Goal: Transaction & Acquisition: Purchase product/service

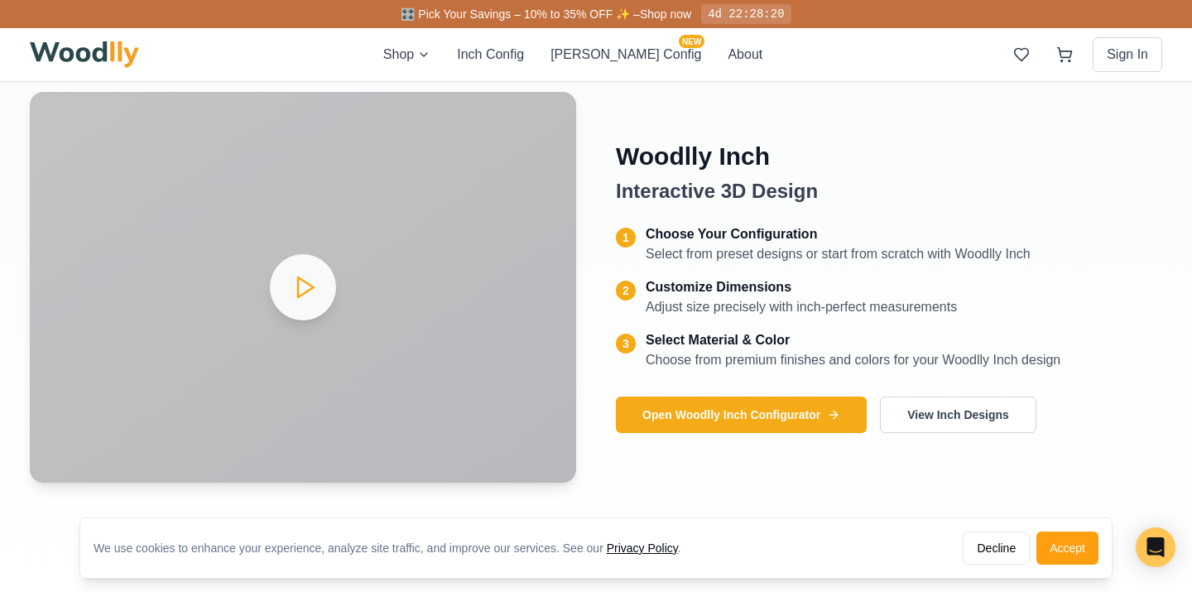
scroll to position [712, 0]
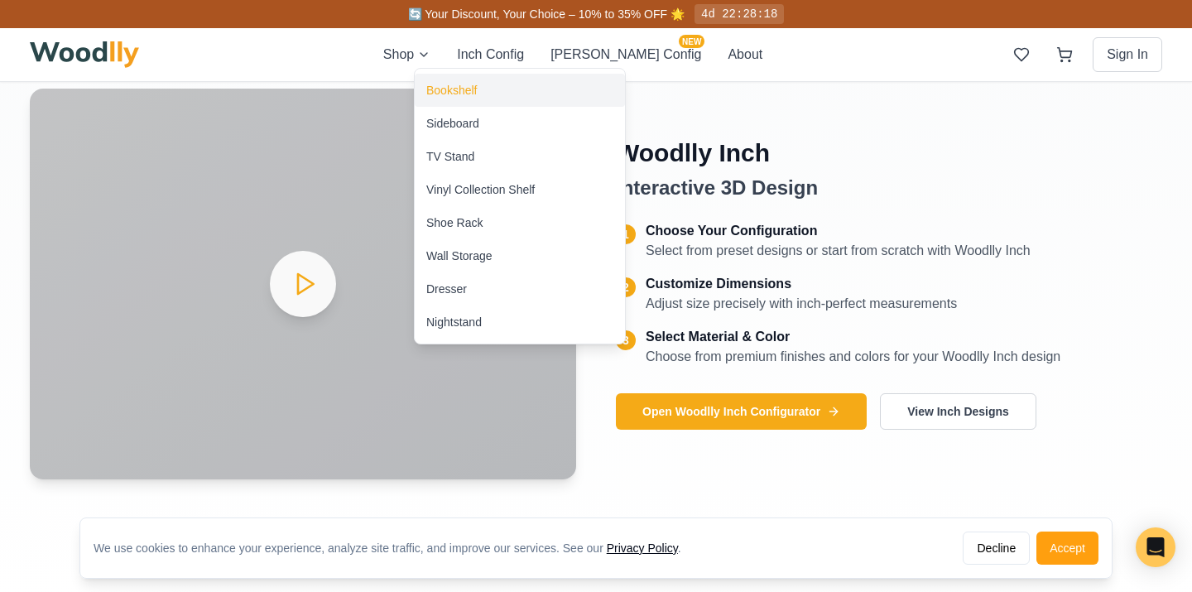
click at [447, 94] on div "Bookshelf" at bounding box center [451, 90] width 51 height 17
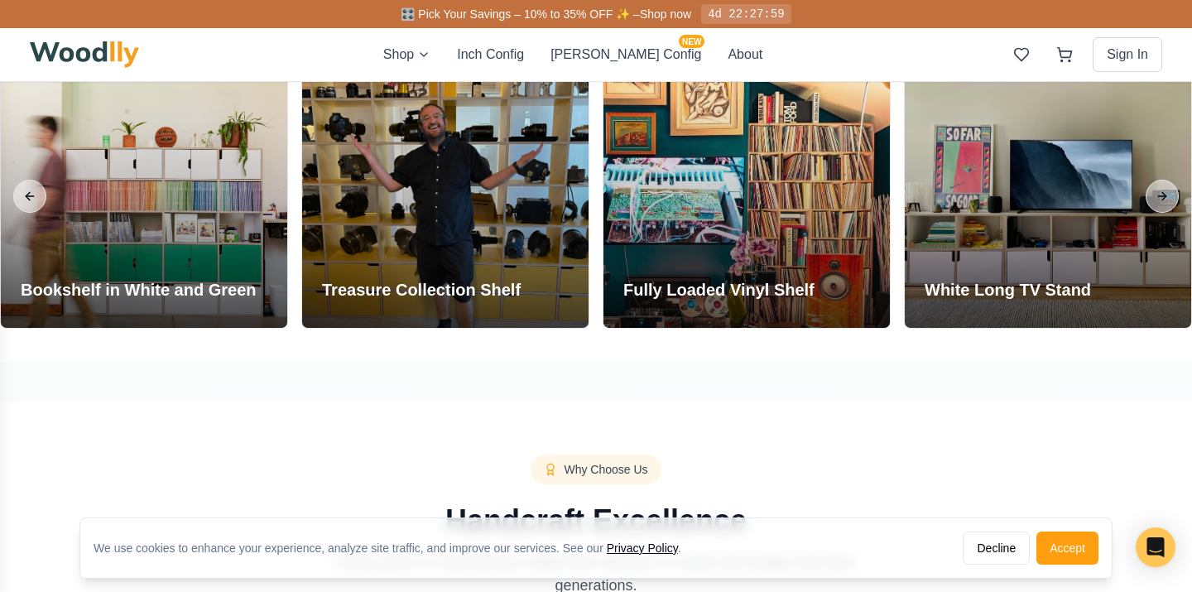
scroll to position [1914, 0]
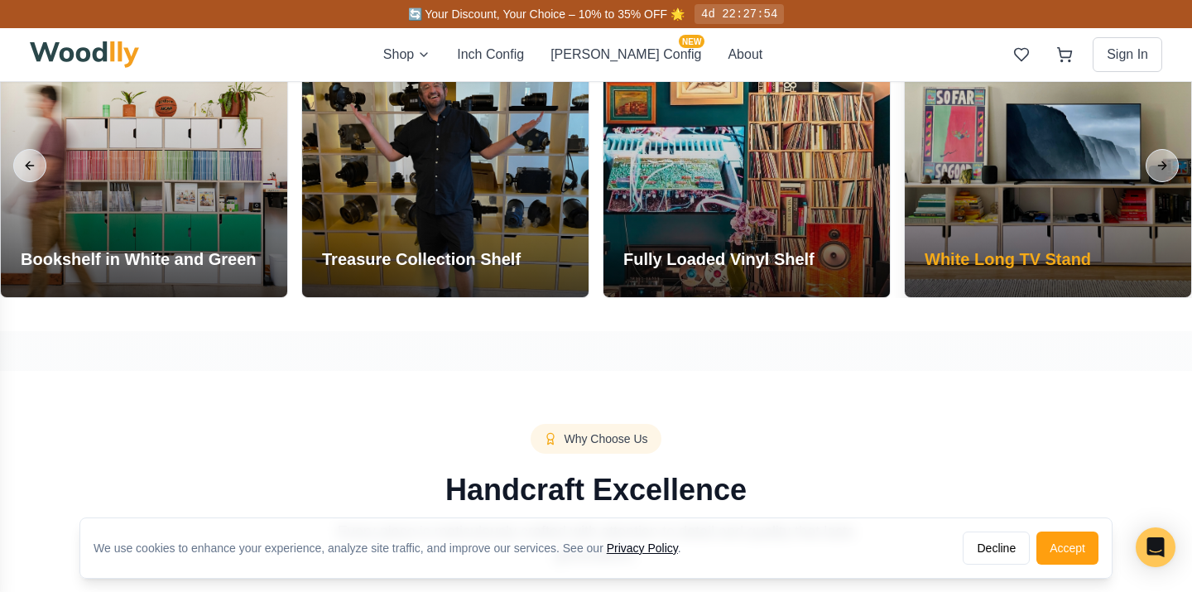
click at [937, 277] on div "White Long TV Stand" at bounding box center [1008, 263] width 206 height 70
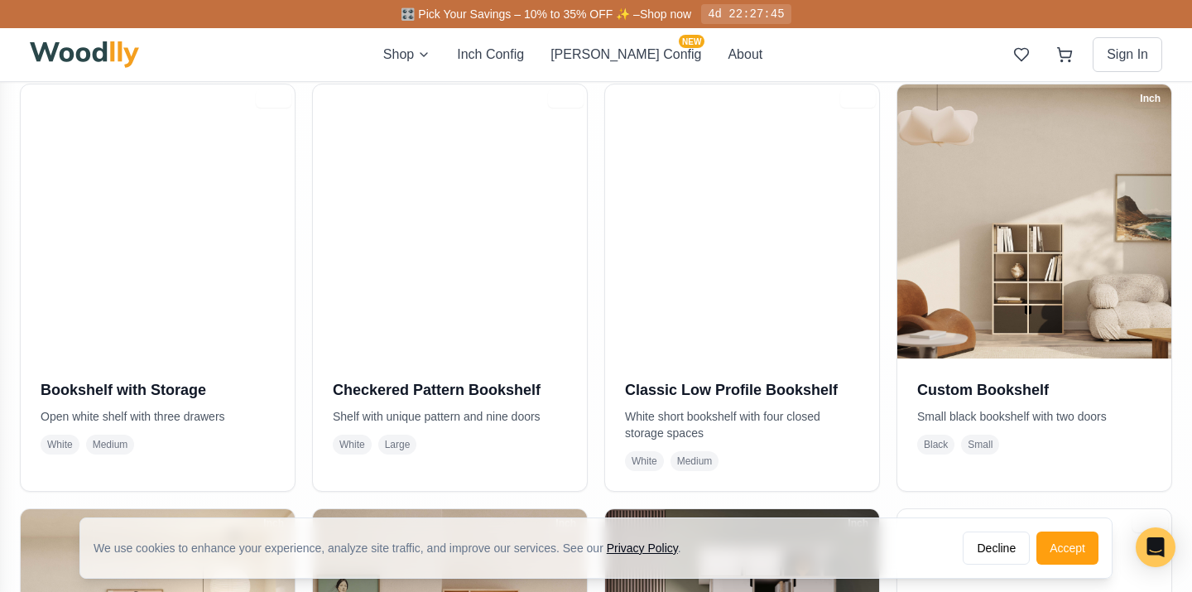
scroll to position [0, 0]
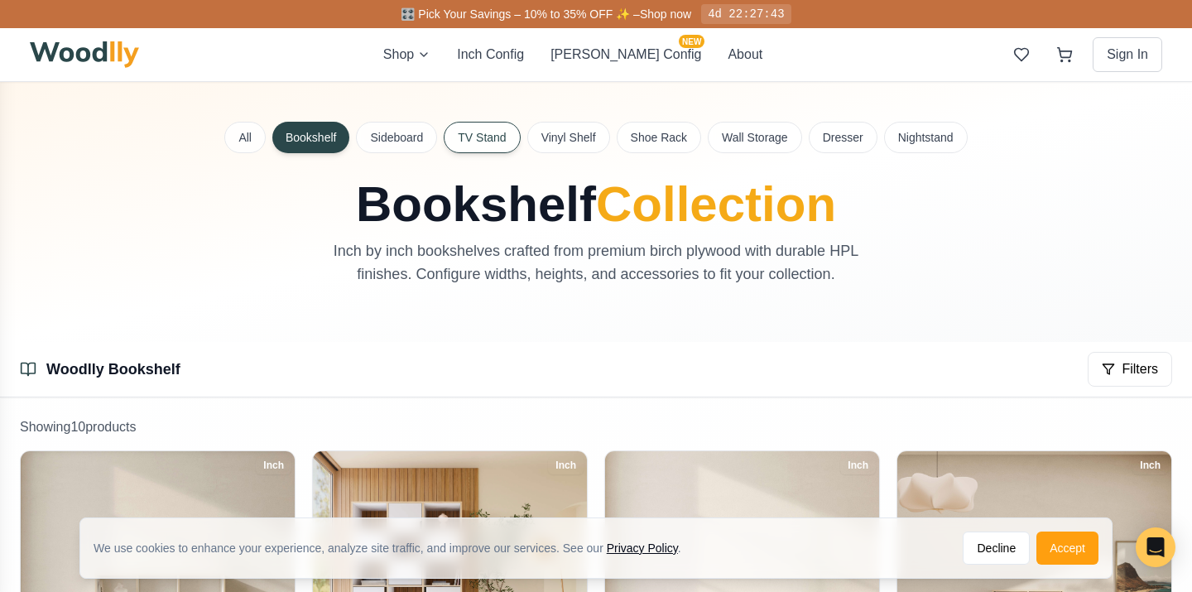
click at [502, 137] on button "TV Stand" at bounding box center [482, 137] width 76 height 31
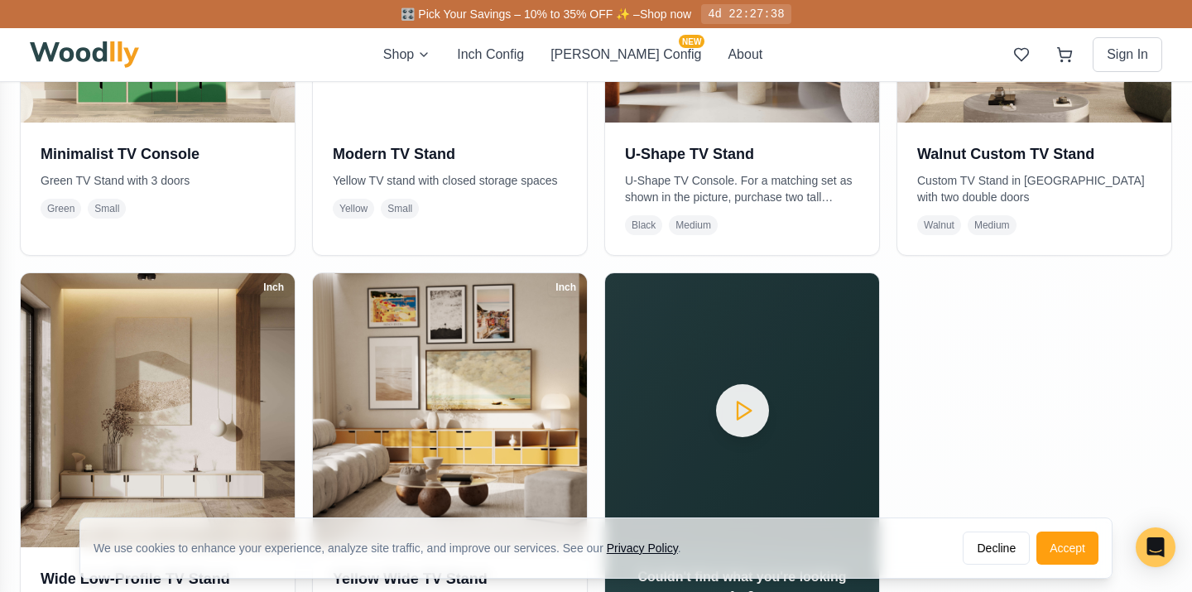
scroll to position [730, 0]
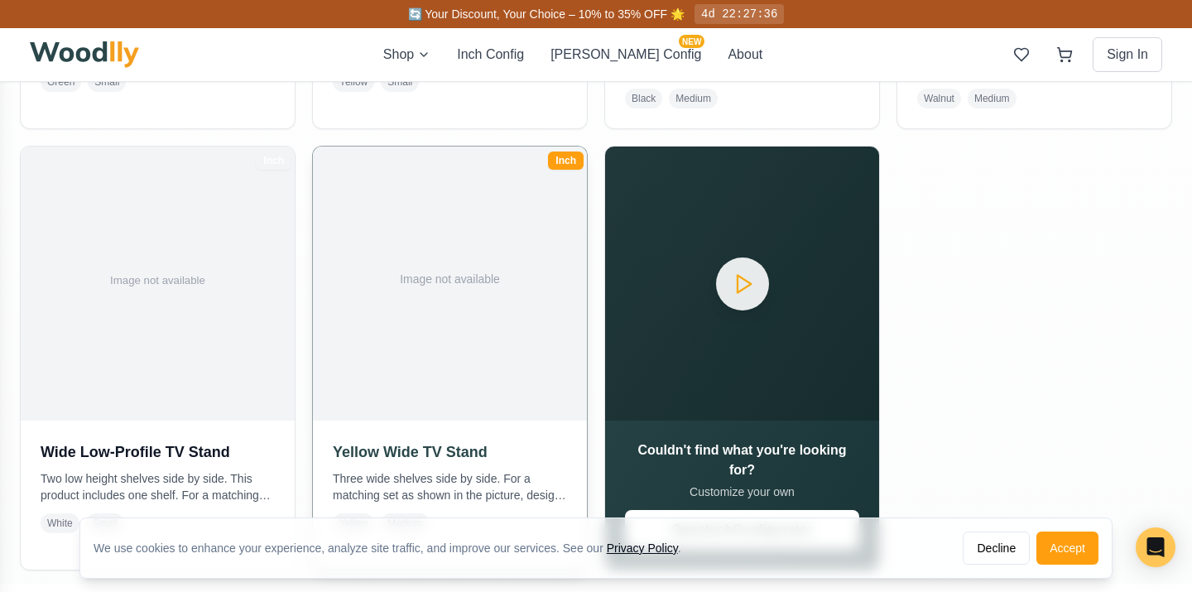
click at [372, 304] on img at bounding box center [450, 284] width 288 height 288
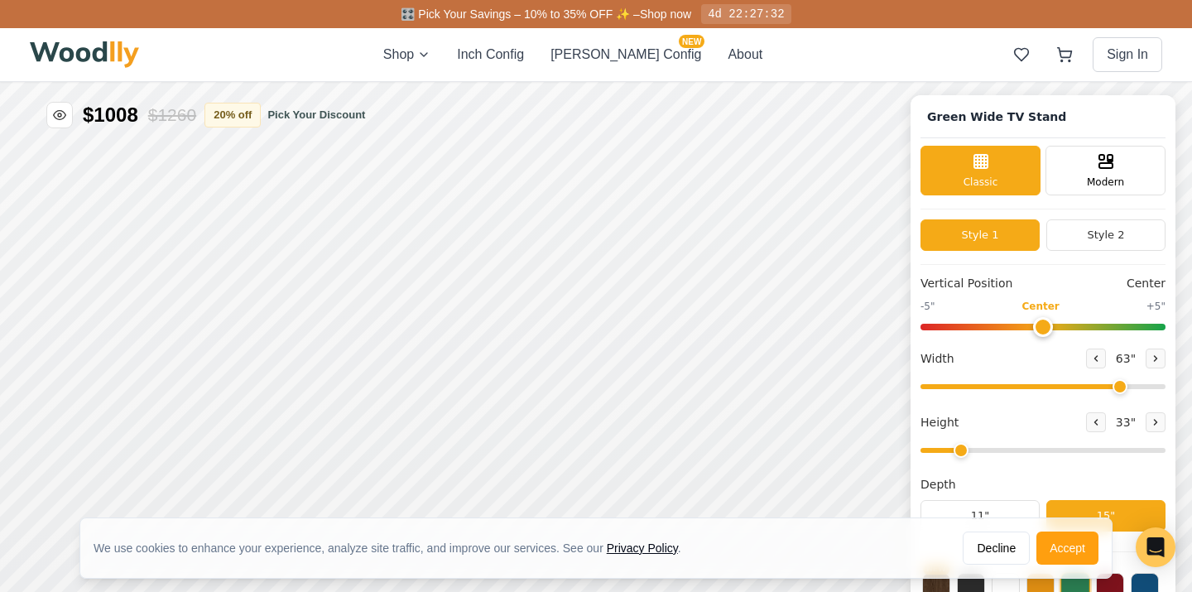
type input "63"
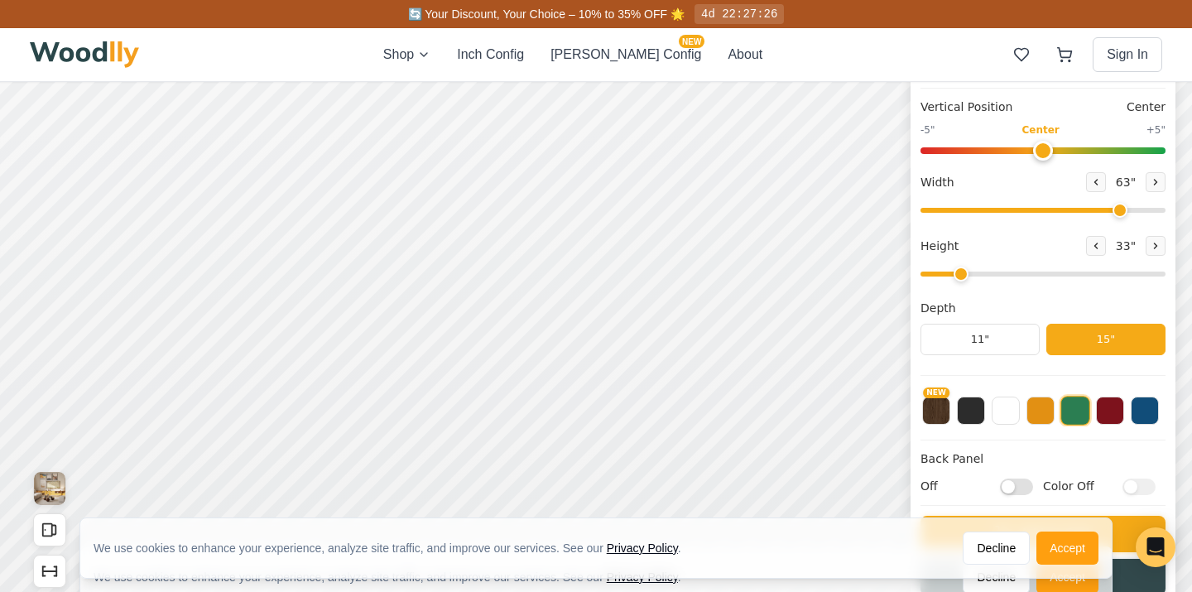
scroll to position [171, 0]
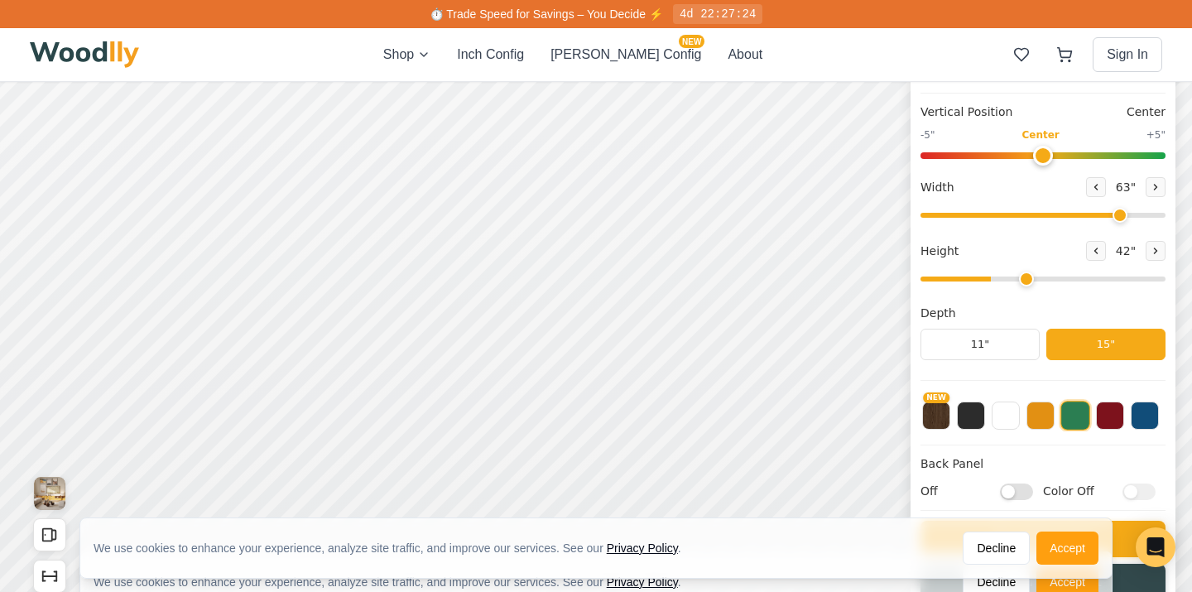
drag, startPoint x: 959, startPoint y: 276, endPoint x: 1018, endPoint y: 276, distance: 58.8
click at [1018, 277] on input "range" at bounding box center [1043, 279] width 245 height 5
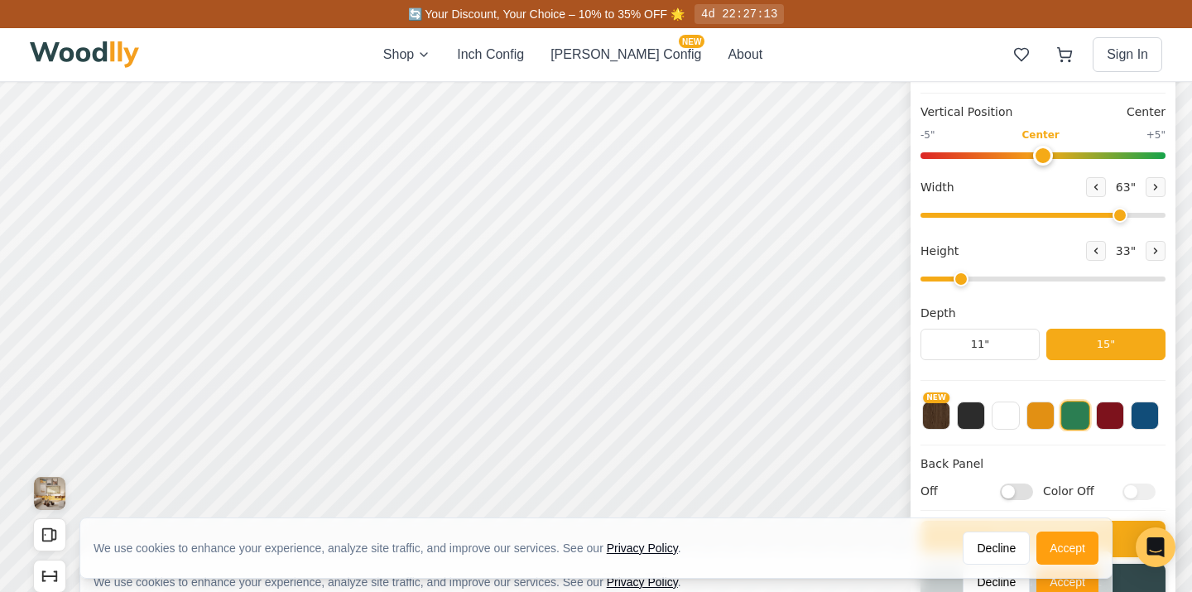
drag, startPoint x: 1019, startPoint y: 277, endPoint x: 944, endPoint y: 281, distance: 75.5
type input "2"
click at [944, 281] on input "range" at bounding box center [1043, 279] width 245 height 5
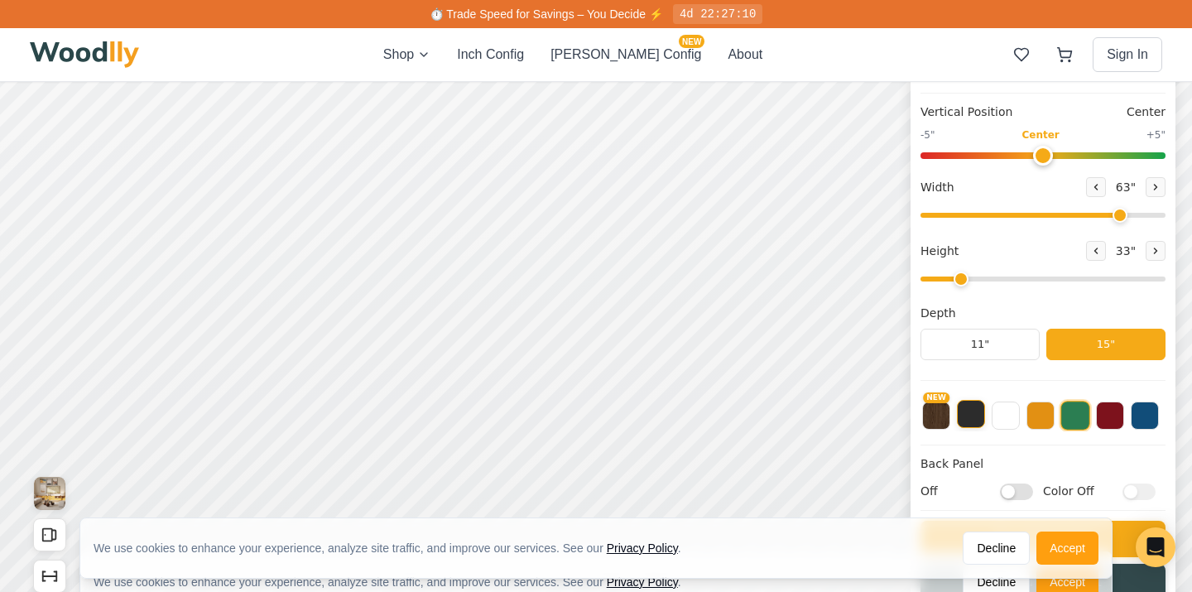
click at [969, 411] on button at bounding box center [971, 414] width 28 height 28
click at [928, 418] on button "NEW" at bounding box center [936, 414] width 28 height 28
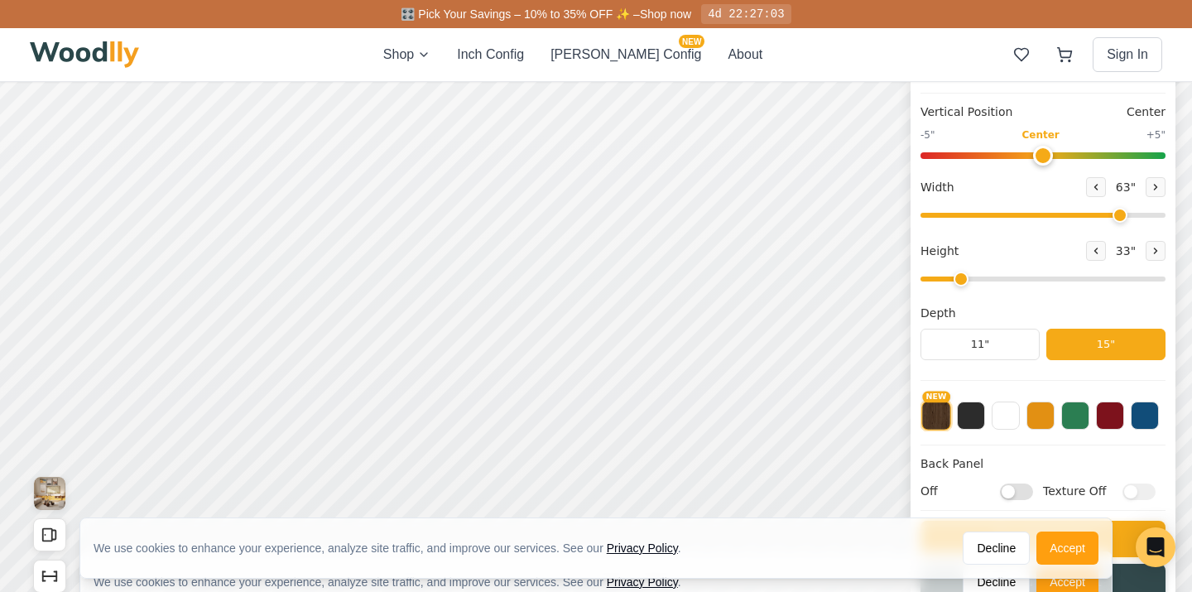
click at [948, 417] on button "NEW" at bounding box center [937, 416] width 30 height 30
click at [966, 418] on button at bounding box center [971, 414] width 28 height 28
